Goal: Task Accomplishment & Management: Use online tool/utility

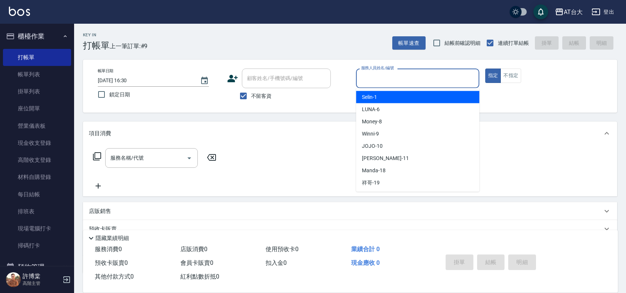
click at [440, 73] on input "服務人員姓名/編號" at bounding box center [418, 78] width 117 height 13
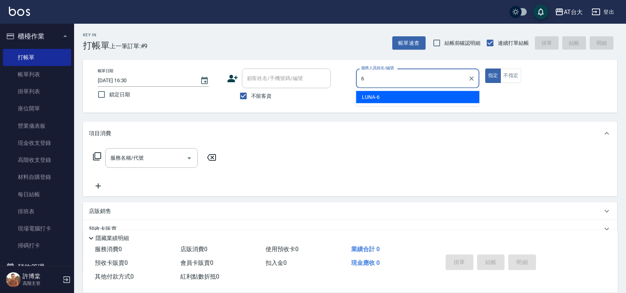
type input "LUNA-6"
type button "true"
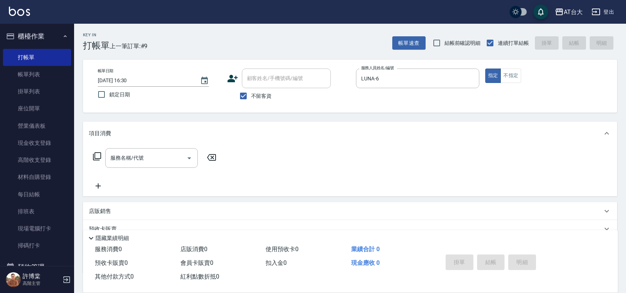
click at [510, 83] on div "帳單日期 [DATE] 16:30 鎖定日期 顧客姓名/手機號碼/編號 顧客姓名/手機號碼/編號 不留客資 服務人員姓名/編號 LUNA-6 服務人員姓名/編…" at bounding box center [350, 86] width 517 height 35
click at [512, 78] on button "不指定" at bounding box center [511, 76] width 21 height 14
click at [178, 160] on input "服務名稱/代號" at bounding box center [146, 158] width 75 height 13
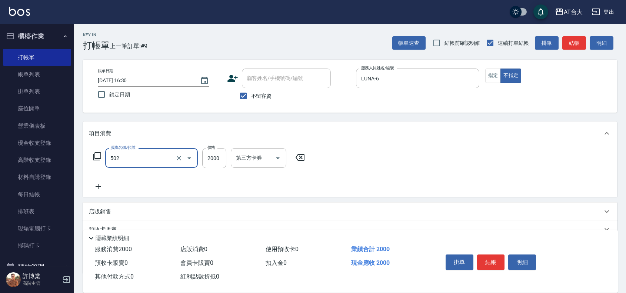
type input "染髮2000以上(502)"
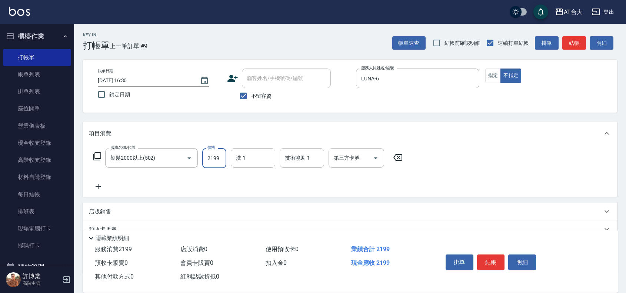
type input "2199"
click at [103, 188] on icon at bounding box center [98, 186] width 19 height 9
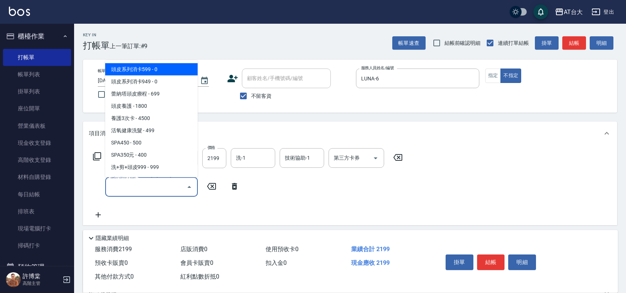
click at [121, 188] on input "服務名稱/代號" at bounding box center [146, 187] width 75 height 13
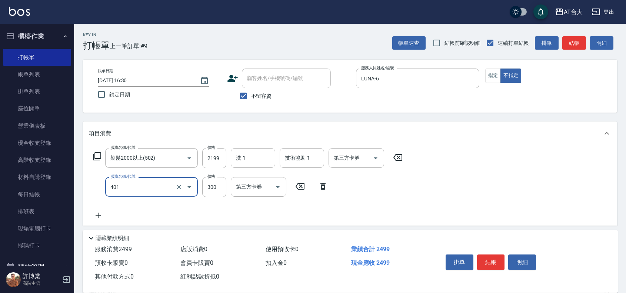
type input "自備護髮(401)"
type input "899"
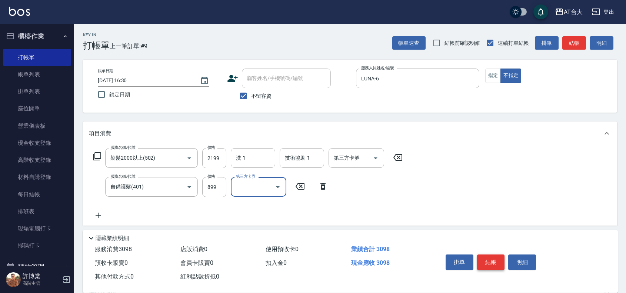
click at [479, 261] on button "結帳" at bounding box center [491, 263] width 28 height 16
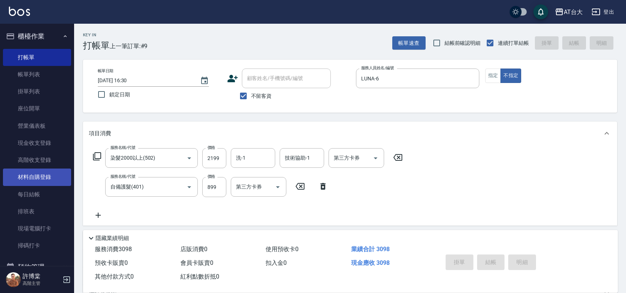
type input "[DATE] 17:01"
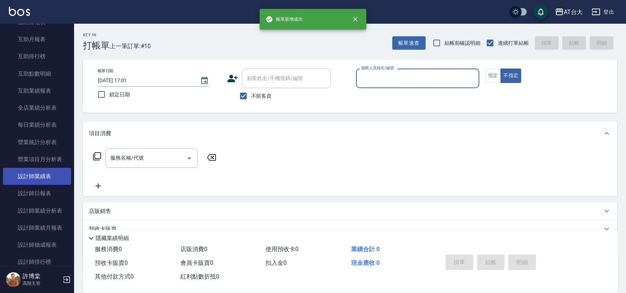
scroll to position [417, 0]
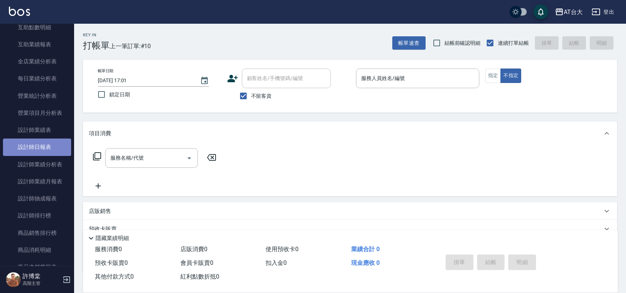
click at [48, 147] on link "設計師日報表" at bounding box center [37, 147] width 68 height 17
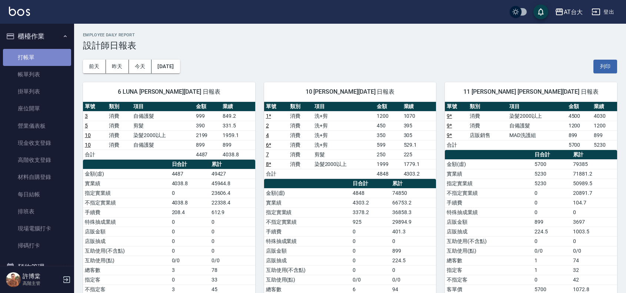
click at [46, 54] on link "打帳單" at bounding box center [37, 57] width 68 height 17
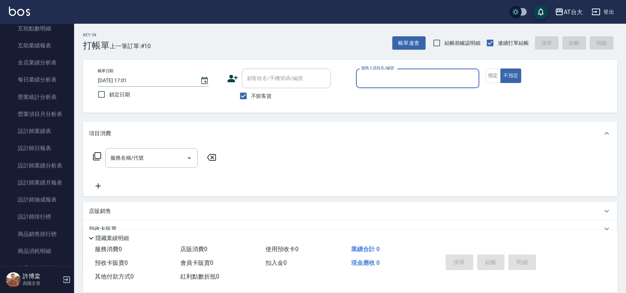
scroll to position [371, 0]
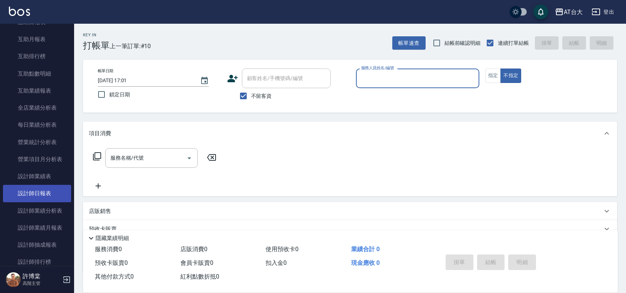
click at [36, 193] on link "設計師日報表" at bounding box center [37, 193] width 68 height 17
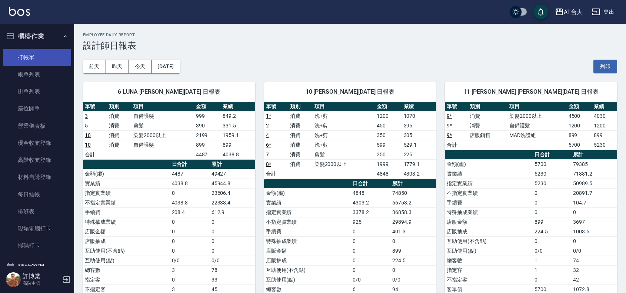
click at [24, 56] on link "打帳單" at bounding box center [37, 57] width 68 height 17
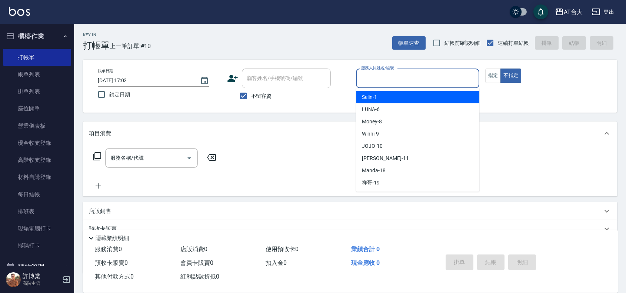
click at [393, 84] on input "服務人員姓名/編號" at bounding box center [418, 78] width 117 height 13
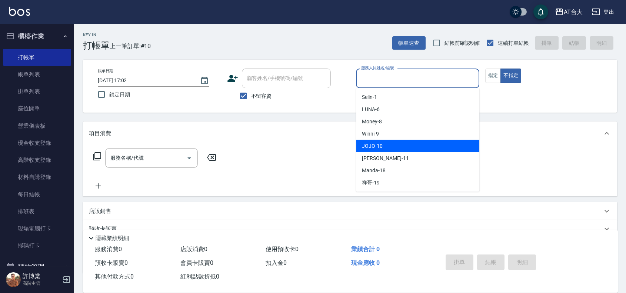
click at [392, 145] on div "JOJO -10" at bounding box center [417, 146] width 123 height 12
type input "JOJO-10"
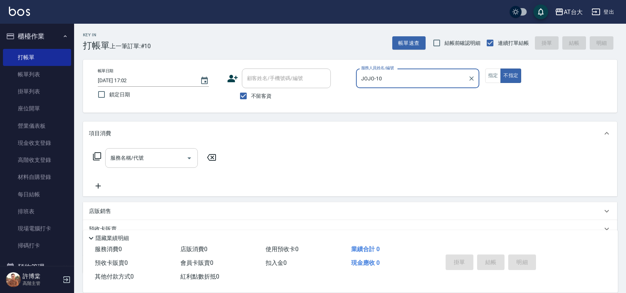
click at [138, 167] on div "服務名稱/代號" at bounding box center [151, 158] width 93 height 20
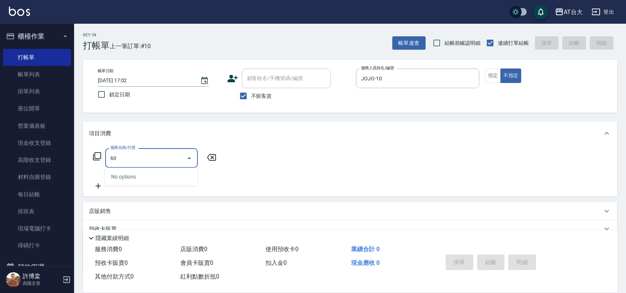
type input "605"
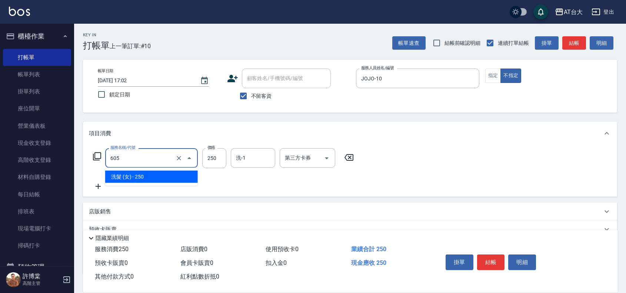
click at [172, 159] on input "605" at bounding box center [141, 158] width 65 height 13
drag, startPoint x: 155, startPoint y: 157, endPoint x: 99, endPoint y: 154, distance: 56.0
click at [99, 154] on div "服務名稱/代號 605 服務名稱/代號 價格 250 價格 洗-1 洗-1 第三方卡券 第三方卡券" at bounding box center [223, 158] width 269 height 20
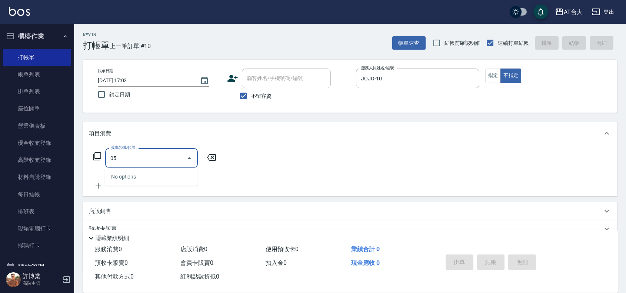
drag, startPoint x: 155, startPoint y: 160, endPoint x: 145, endPoint y: 160, distance: 9.3
click at [154, 160] on input "05" at bounding box center [146, 158] width 75 height 13
drag, startPoint x: 143, startPoint y: 159, endPoint x: 97, endPoint y: 156, distance: 46.4
click at [97, 156] on div "服務名稱/代號 05 服務名稱/代號" at bounding box center [155, 158] width 132 height 20
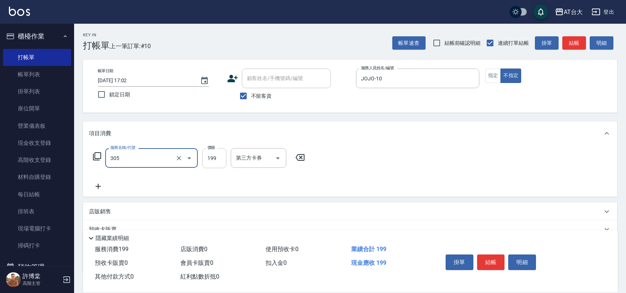
type input "剪髮(305)"
click at [215, 160] on input "199" at bounding box center [214, 158] width 24 height 20
type input "250"
click at [482, 262] on button "結帳" at bounding box center [491, 263] width 28 height 16
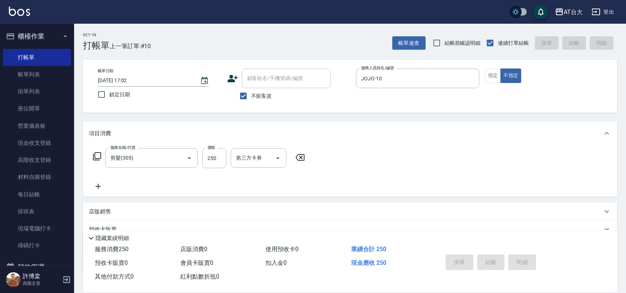
type input "[DATE] 17:06"
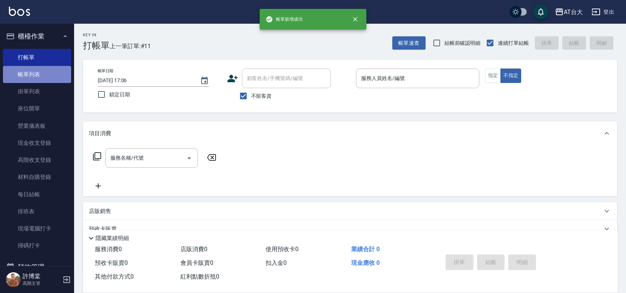
click at [45, 69] on link "帳單列表" at bounding box center [37, 74] width 68 height 17
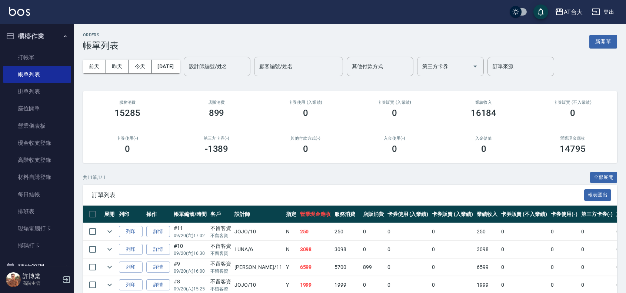
click at [219, 67] on input "設計師編號/姓名" at bounding box center [217, 66] width 60 height 13
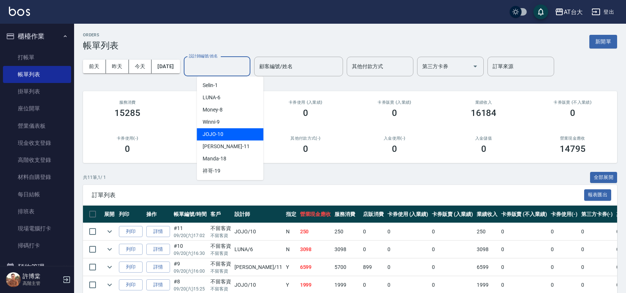
click at [221, 128] on div "JOJO -10" at bounding box center [230, 134] width 67 height 12
type input "JOJO-10"
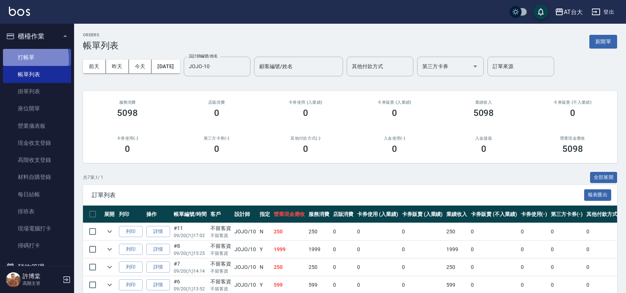
click at [21, 59] on link "打帳單" at bounding box center [37, 57] width 68 height 17
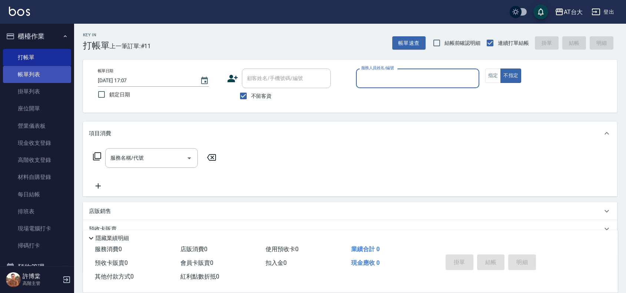
click at [24, 78] on link "帳單列表" at bounding box center [37, 74] width 68 height 17
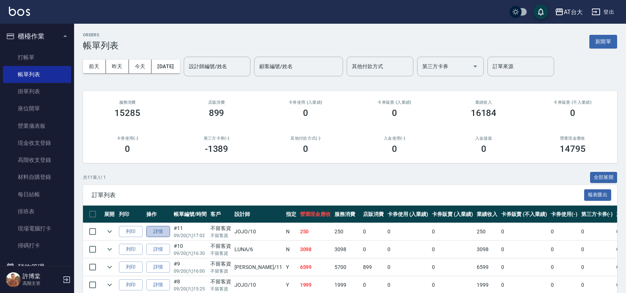
click at [158, 227] on link "詳情" at bounding box center [158, 231] width 24 height 11
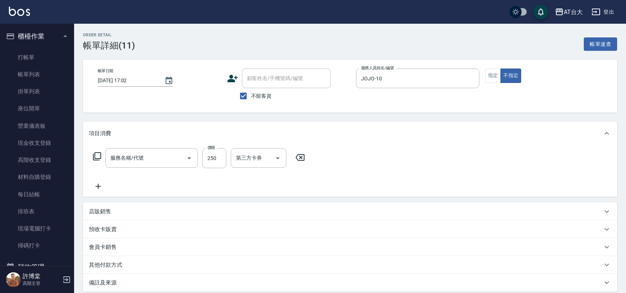
type input "[DATE] 17:02"
checkbox input "true"
type input "JOJO-10"
type input "剪髮(305)"
click at [209, 156] on input "250" at bounding box center [214, 158] width 24 height 20
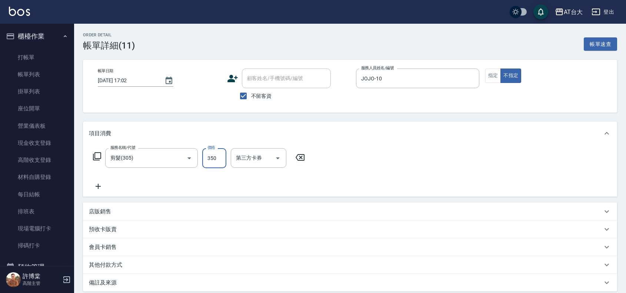
type input "350"
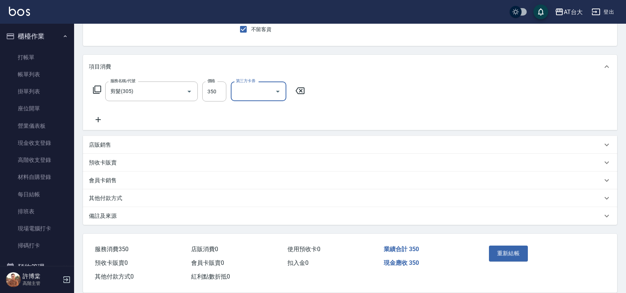
scroll to position [78, 0]
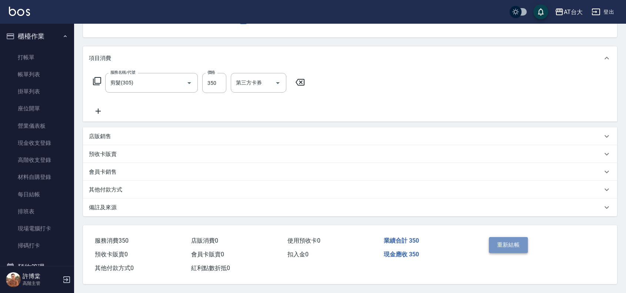
click at [504, 243] on button "重新結帳" at bounding box center [508, 245] width 39 height 16
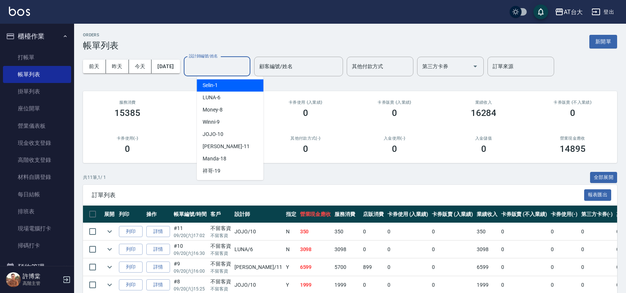
click at [245, 69] on input "設計師編號/姓名" at bounding box center [217, 66] width 60 height 13
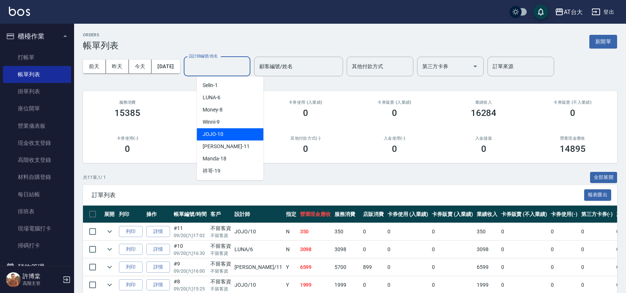
click at [232, 133] on div "JOJO -10" at bounding box center [230, 134] width 67 height 12
type input "JOJO-10"
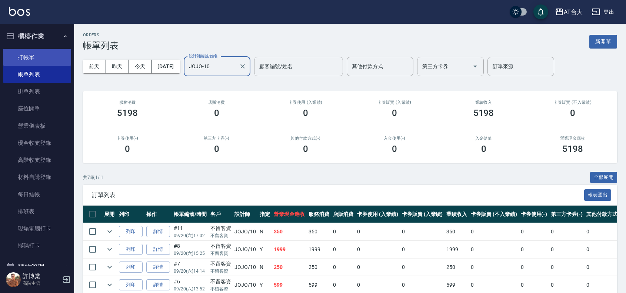
drag, startPoint x: 26, startPoint y: 53, endPoint x: 26, endPoint y: 49, distance: 3.7
click at [26, 53] on link "打帳單" at bounding box center [37, 57] width 68 height 17
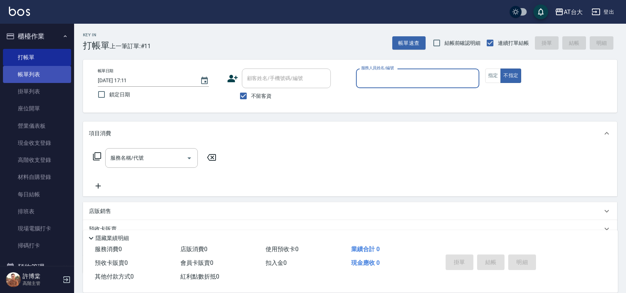
click at [45, 75] on link "帳單列表" at bounding box center [37, 74] width 68 height 17
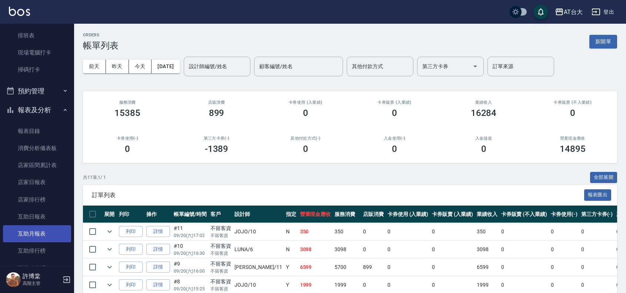
scroll to position [278, 0]
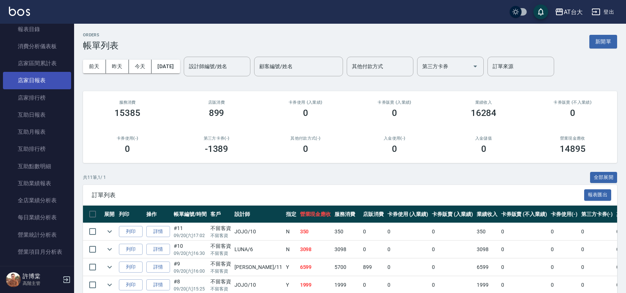
click at [39, 82] on link "店家日報表" at bounding box center [37, 80] width 68 height 17
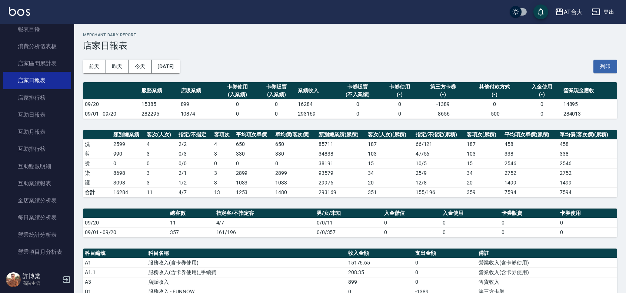
click at [150, 113] on td "282295" at bounding box center [159, 114] width 39 height 10
click at [150, 114] on td "282295" at bounding box center [159, 114] width 39 height 10
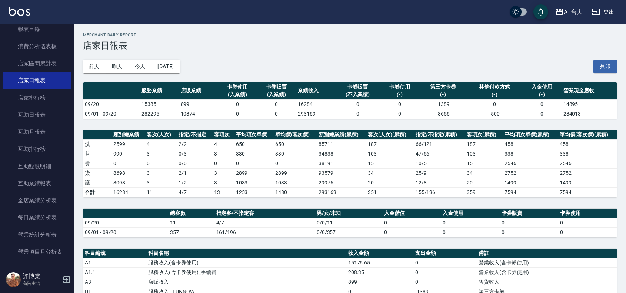
click at [155, 107] on td "15385" at bounding box center [159, 104] width 39 height 10
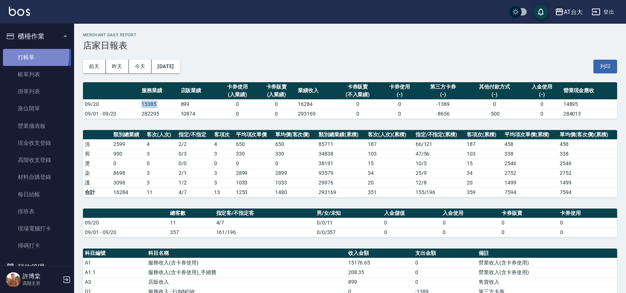
click at [17, 54] on link "打帳單" at bounding box center [37, 57] width 68 height 17
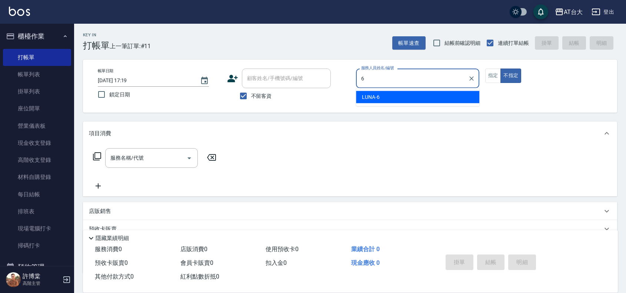
type input "LUNA-6"
type button "false"
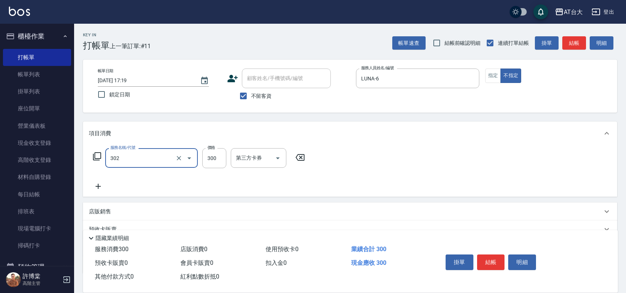
type input "剪髮(302)"
type input "599"
click at [492, 256] on button "結帳" at bounding box center [491, 263] width 28 height 16
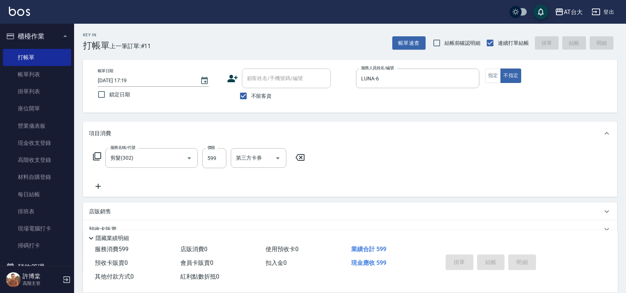
type input "[DATE] 17:35"
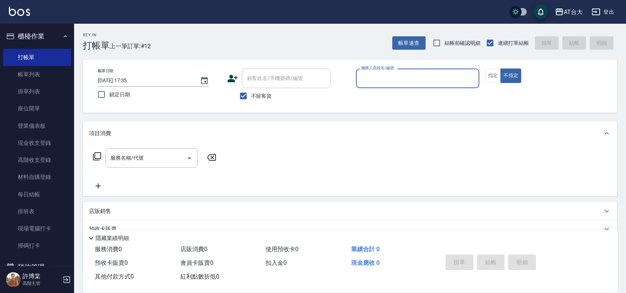
click at [400, 82] on input "服務人員姓名/編號" at bounding box center [418, 78] width 117 height 13
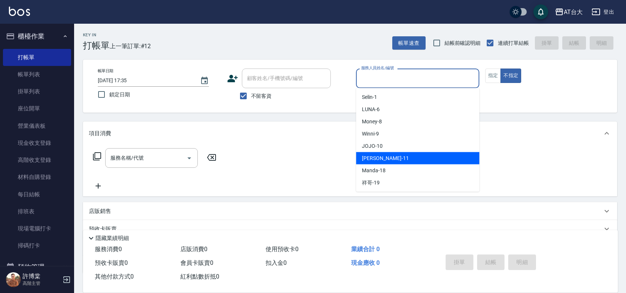
click at [394, 156] on div "[PERSON_NAME] -11" at bounding box center [417, 158] width 123 height 12
type input "[PERSON_NAME]-11"
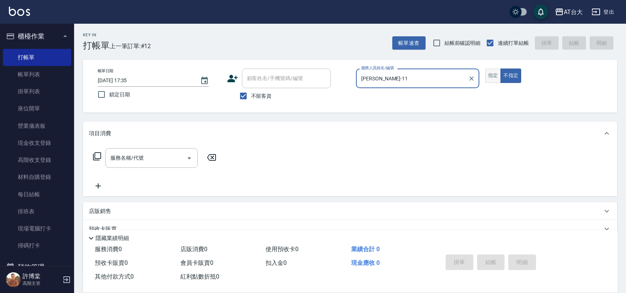
click at [488, 81] on button "指定" at bounding box center [494, 76] width 16 height 14
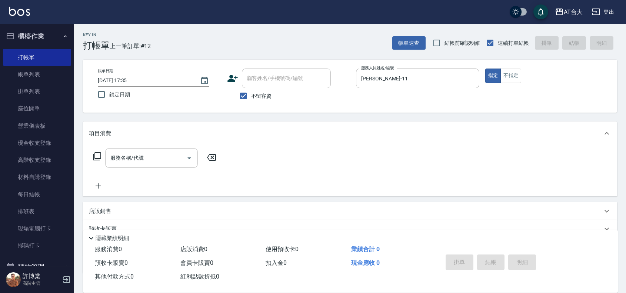
click at [109, 159] on input "服務名稱/代號" at bounding box center [146, 158] width 75 height 13
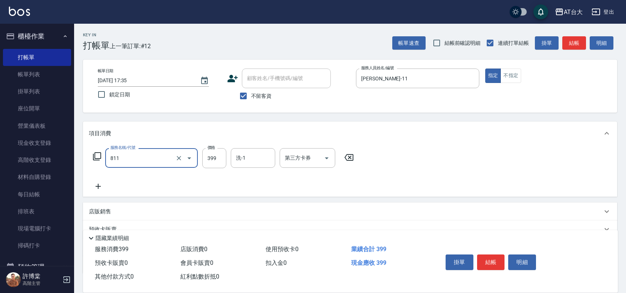
type input "洗+剪(811)"
type input "450"
click at [494, 256] on button "結帳" at bounding box center [491, 263] width 28 height 16
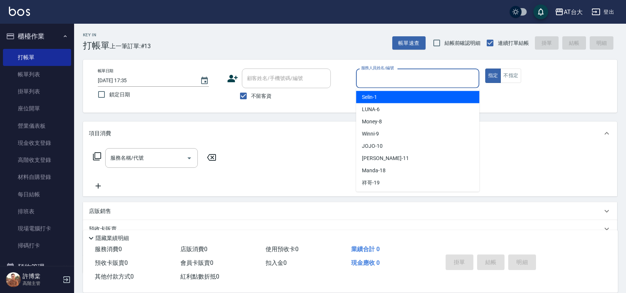
click at [384, 72] on input "服務人員姓名/編號" at bounding box center [418, 78] width 117 height 13
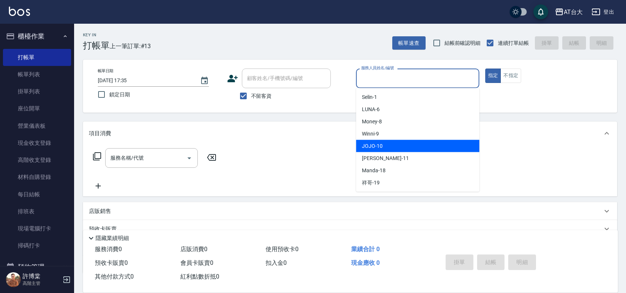
click at [381, 149] on span "JOJO -10" at bounding box center [372, 146] width 21 height 8
type input "JOJO-10"
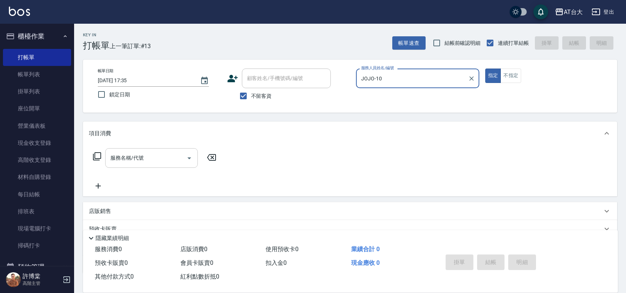
click at [171, 158] on input "服務名稱/代號" at bounding box center [146, 158] width 75 height 13
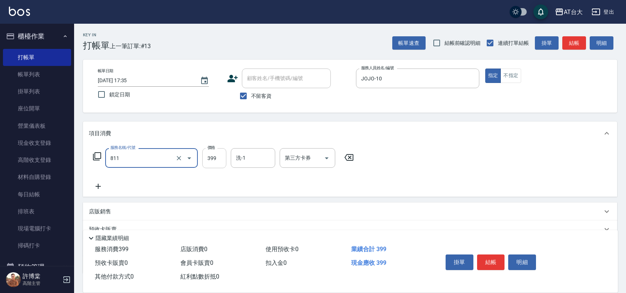
type input "洗+剪(811)"
click at [216, 164] on input "399" at bounding box center [214, 158] width 24 height 20
type input "450"
click at [497, 264] on button "結帳" at bounding box center [491, 263] width 28 height 16
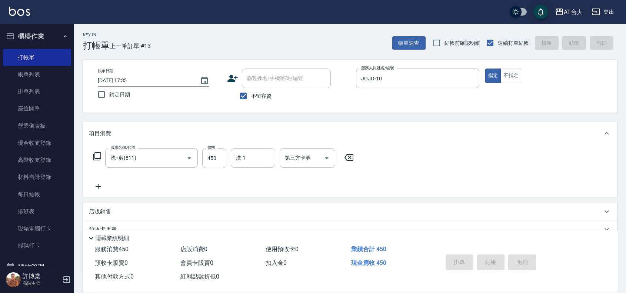
type input "[DATE] 17:41"
